Goal: Information Seeking & Learning: Check status

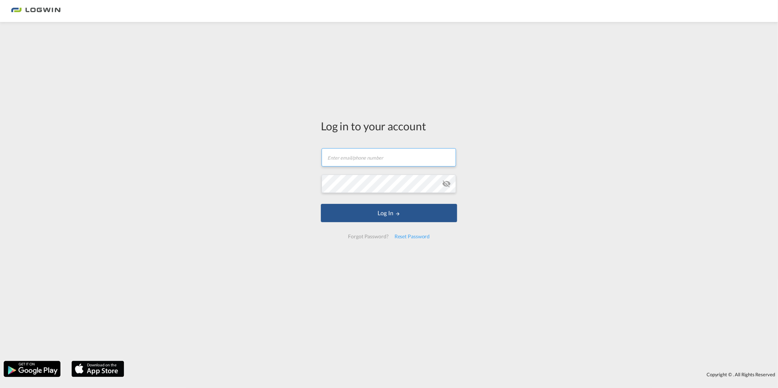
type input "[PERSON_NAME][EMAIL_ADDRESS][PERSON_NAME][DOMAIN_NAME]"
click at [354, 202] on form "[PERSON_NAME][EMAIL_ADDRESS][PERSON_NAME][DOMAIN_NAME] Log In Forgot Password? …" at bounding box center [389, 193] width 136 height 105
click at [353, 213] on button "Log In" at bounding box center [389, 213] width 136 height 18
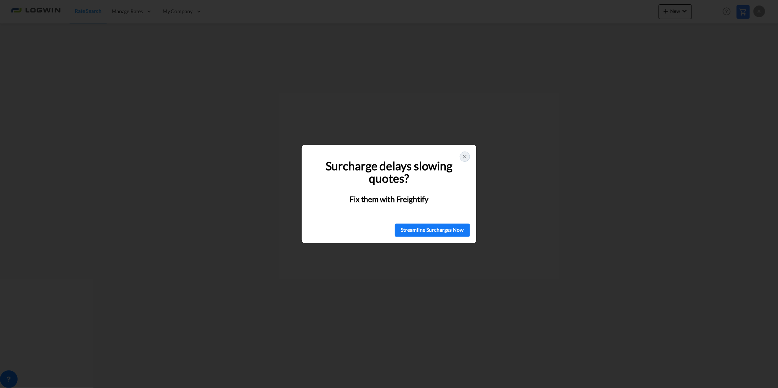
click at [462, 156] on icon at bounding box center [465, 157] width 6 height 6
